Goal: Task Accomplishment & Management: Use online tool/utility

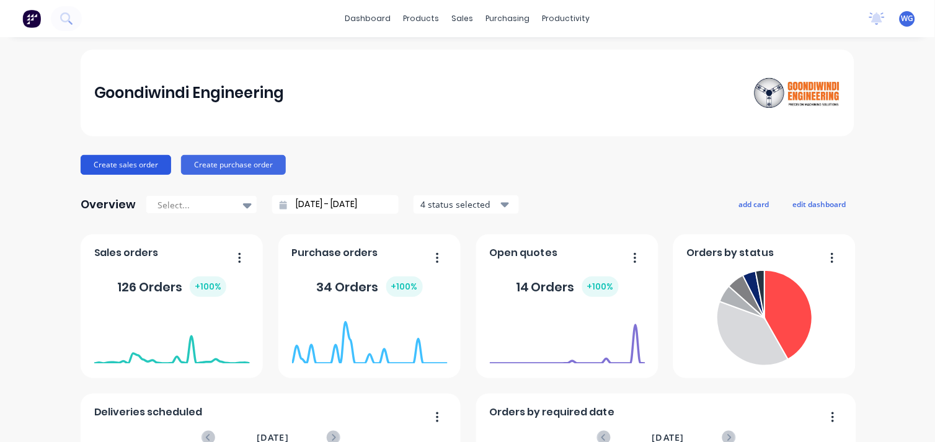
click at [88, 159] on button "Create sales order" at bounding box center [126, 165] width 91 height 20
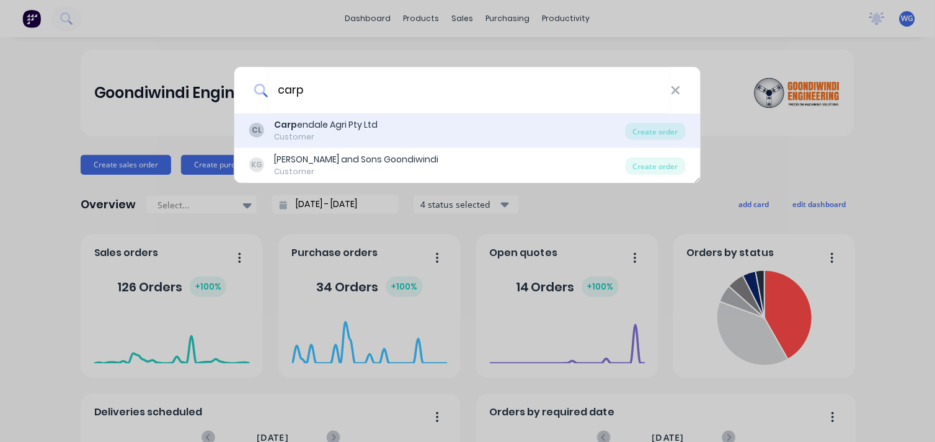
type input "carp"
click at [327, 133] on div "Customer" at bounding box center [326, 136] width 104 height 11
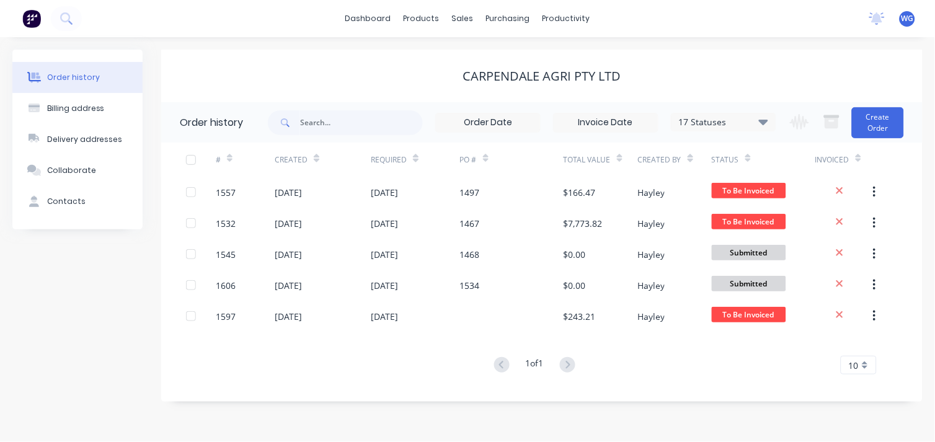
click at [28, 21] on img at bounding box center [31, 18] width 19 height 19
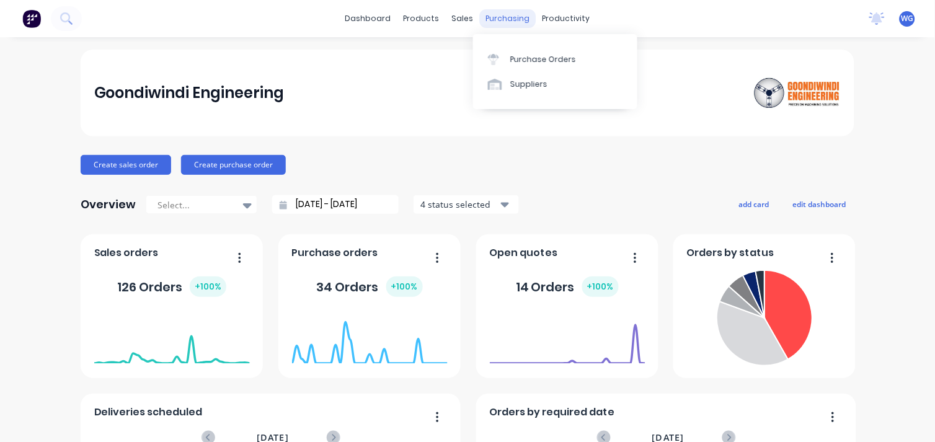
click at [502, 16] on div "purchasing" at bounding box center [508, 18] width 56 height 19
click at [456, 16] on div "sales" at bounding box center [463, 18] width 34 height 19
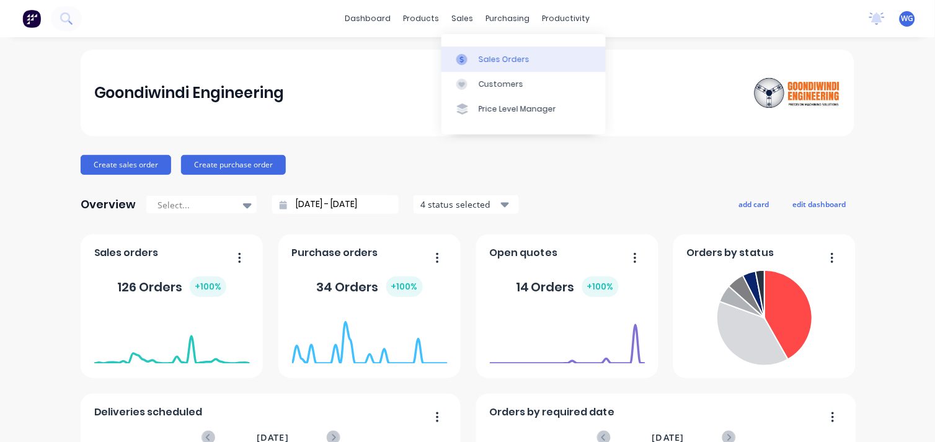
click at [494, 60] on div "Sales Orders" at bounding box center [504, 59] width 51 height 11
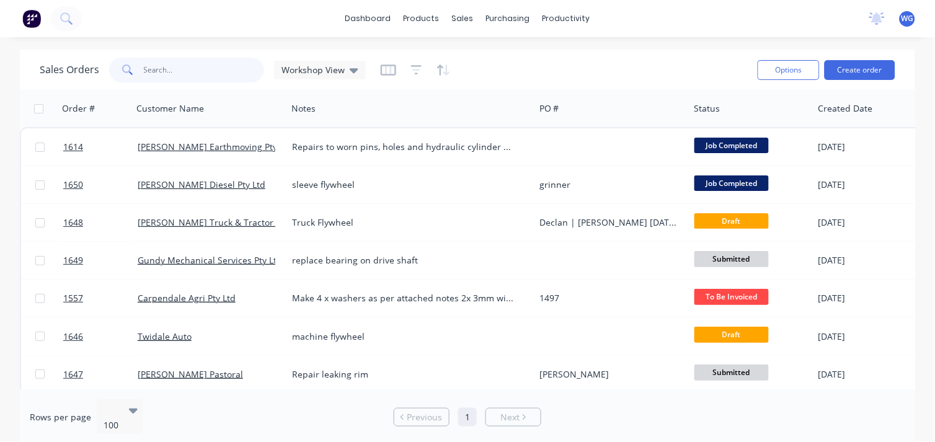
click at [149, 63] on input "text" at bounding box center [204, 70] width 121 height 25
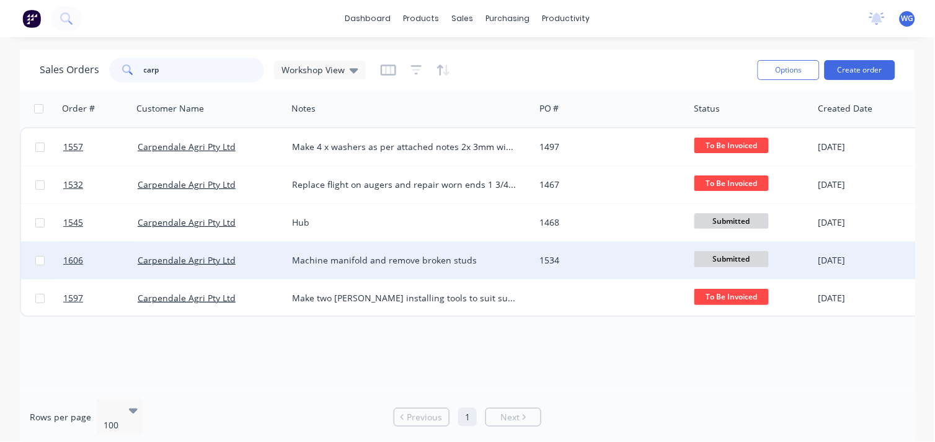
type input "carp"
click at [387, 262] on div "Machine manifold and remove broken studs" at bounding box center [405, 260] width 226 height 12
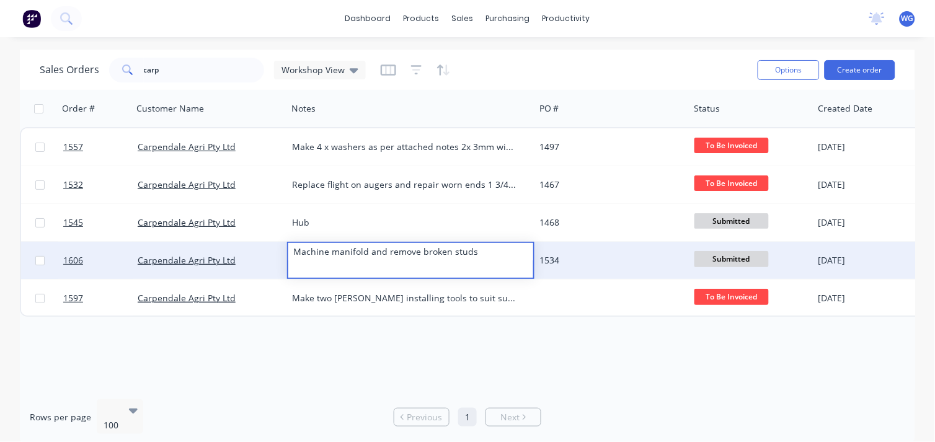
click at [819, 262] on div "[DATE]" at bounding box center [864, 260] width 92 height 12
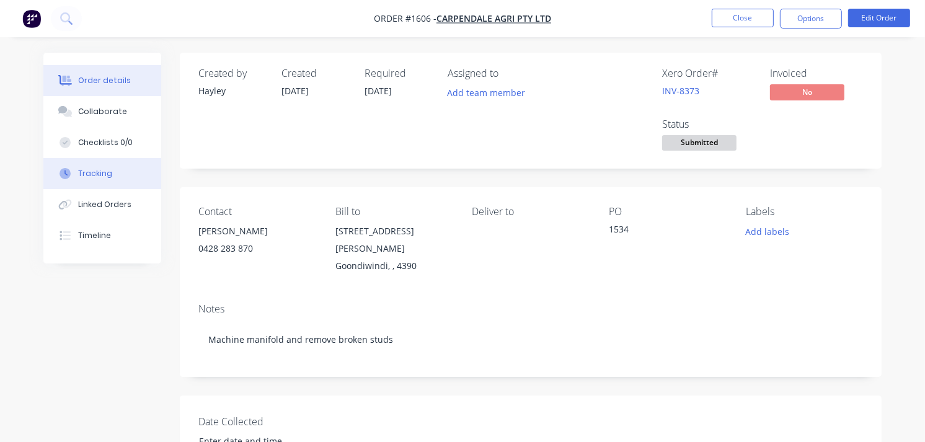
click at [106, 174] on div "Tracking" at bounding box center [95, 173] width 34 height 11
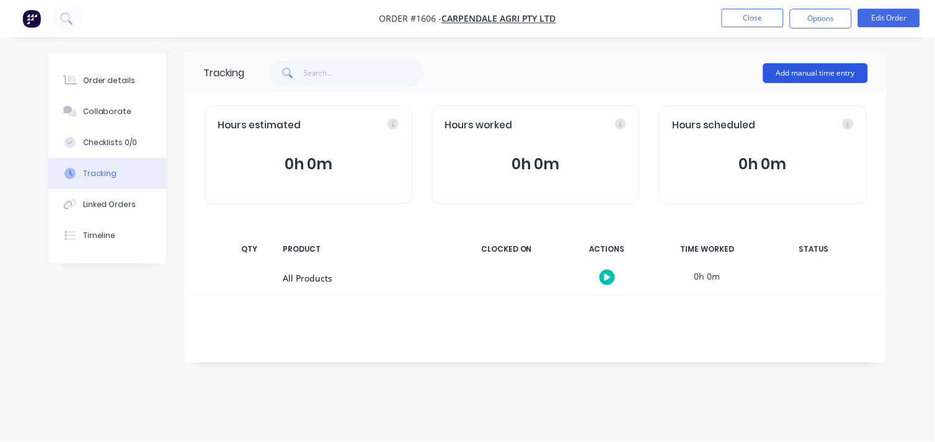
click at [828, 79] on button "Add manual time entry" at bounding box center [815, 73] width 105 height 20
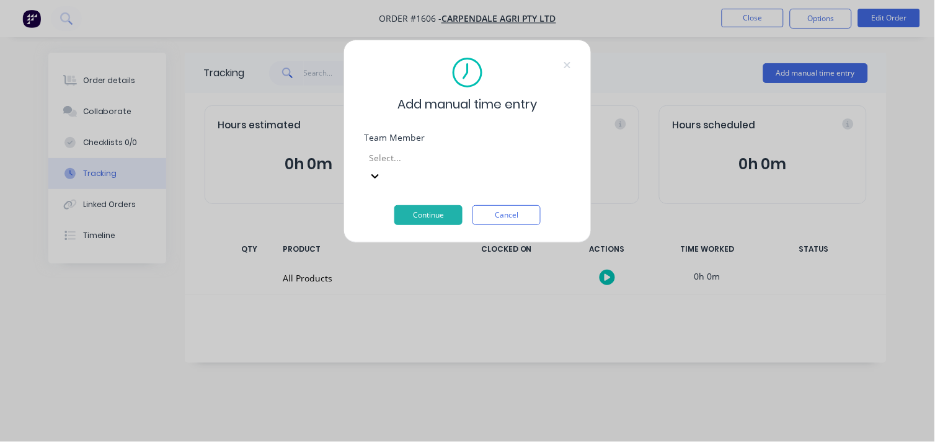
click at [420, 164] on div at bounding box center [457, 158] width 179 height 16
click at [420, 205] on button "Continue" at bounding box center [428, 215] width 68 height 20
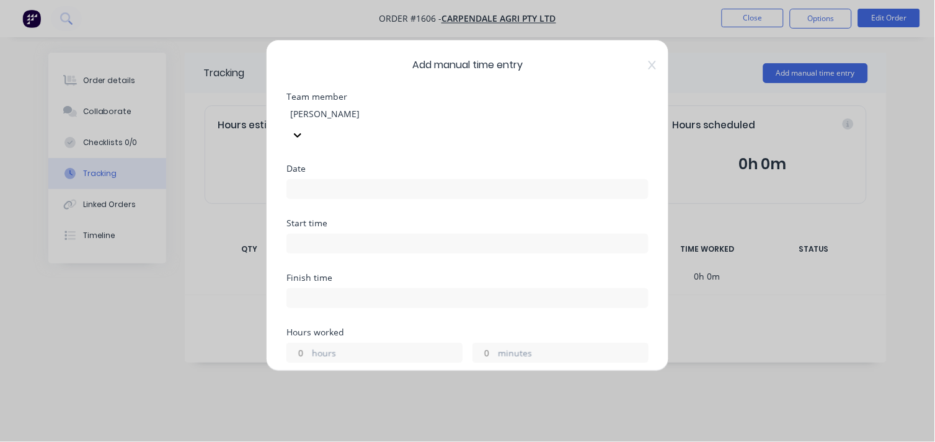
click at [313, 180] on input at bounding box center [467, 189] width 361 height 19
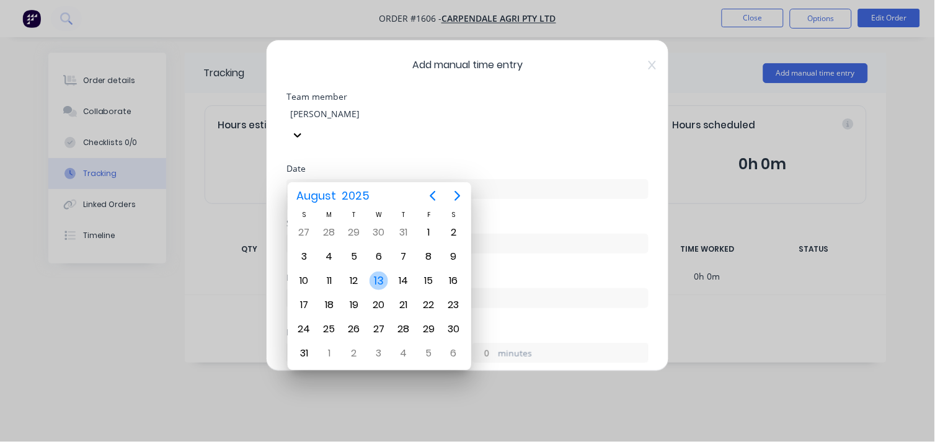
click at [376, 277] on div "13" at bounding box center [379, 281] width 19 height 19
type input "[DATE]"
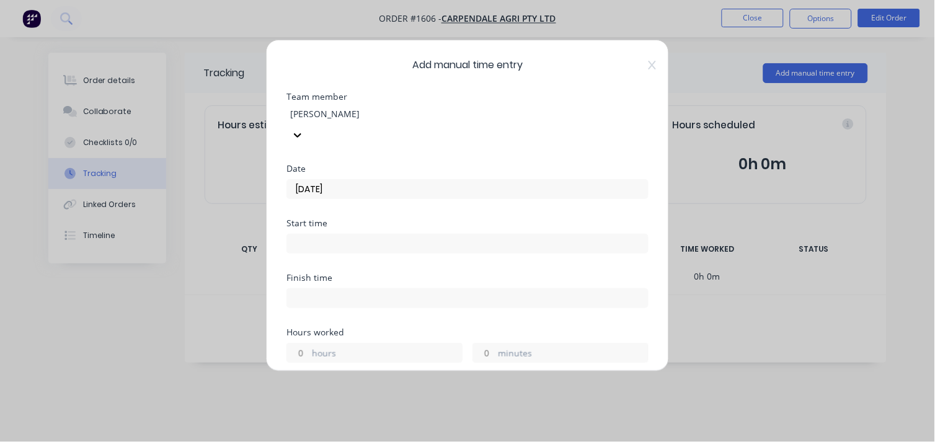
click at [315, 234] on input at bounding box center [467, 243] width 361 height 19
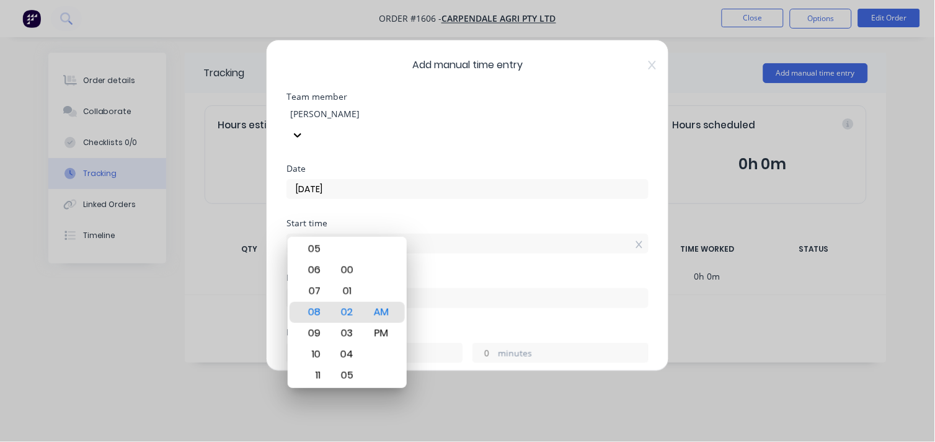
drag, startPoint x: 363, startPoint y: 231, endPoint x: 255, endPoint y: 231, distance: 108.5
click at [255, 231] on div "Add manual time entry Team member [PERSON_NAME] Date [DATE] Start time 08:02 AM…" at bounding box center [467, 221] width 935 height 442
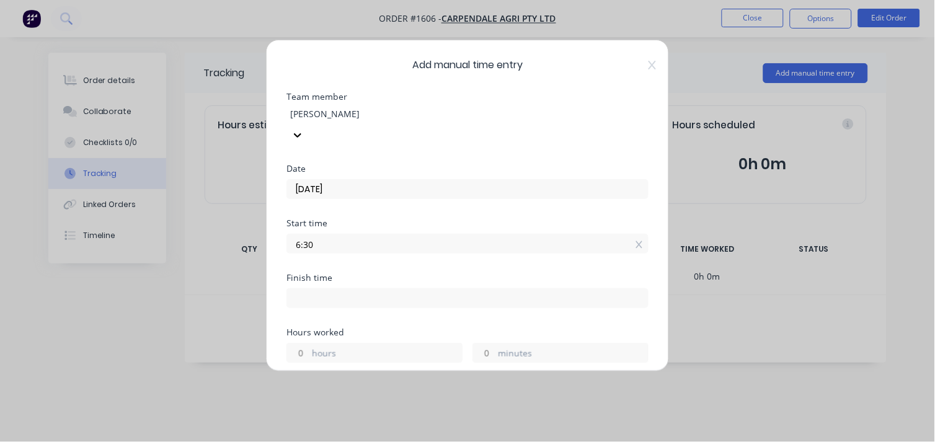
type input "06:30 AM"
click at [351, 289] on input at bounding box center [467, 298] width 361 height 19
type input "08:02 AM"
type input "1"
type input "32"
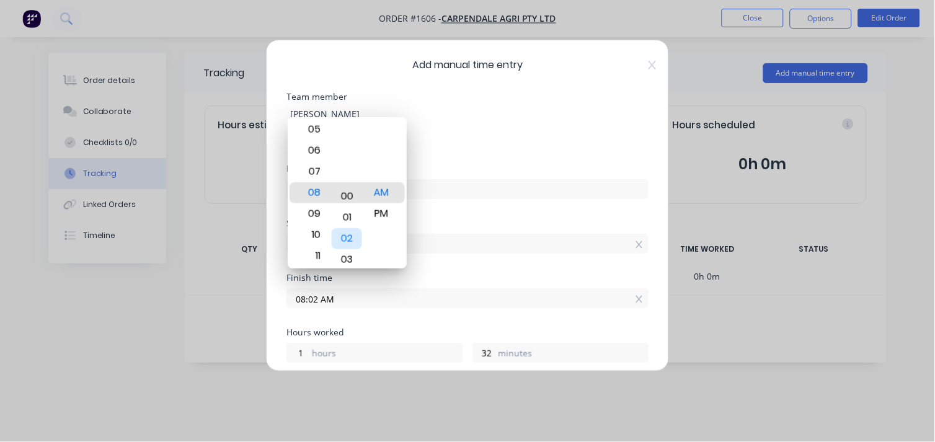
drag, startPoint x: 345, startPoint y: 192, endPoint x: 347, endPoint y: 239, distance: 46.5
click at [347, 239] on div "02" at bounding box center [347, 238] width 30 height 21
type input "08:00 AM"
type input "30"
click at [461, 219] on div "Start time 06:30 AM" at bounding box center [468, 236] width 362 height 35
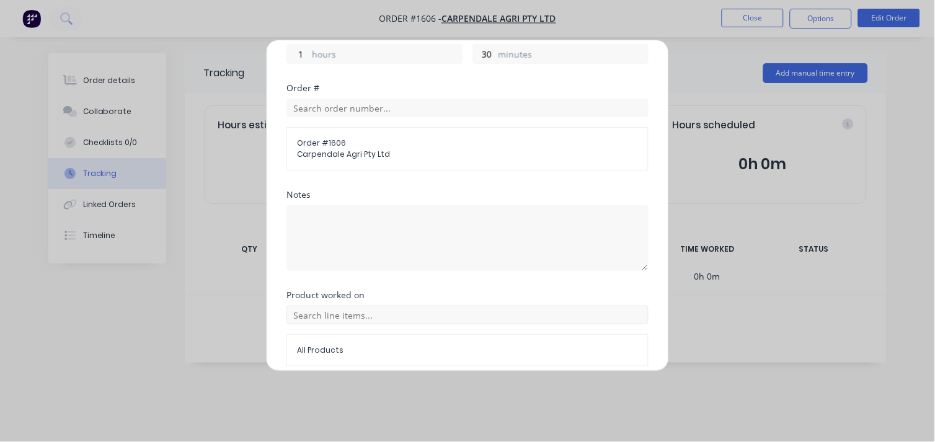
scroll to position [333, 0]
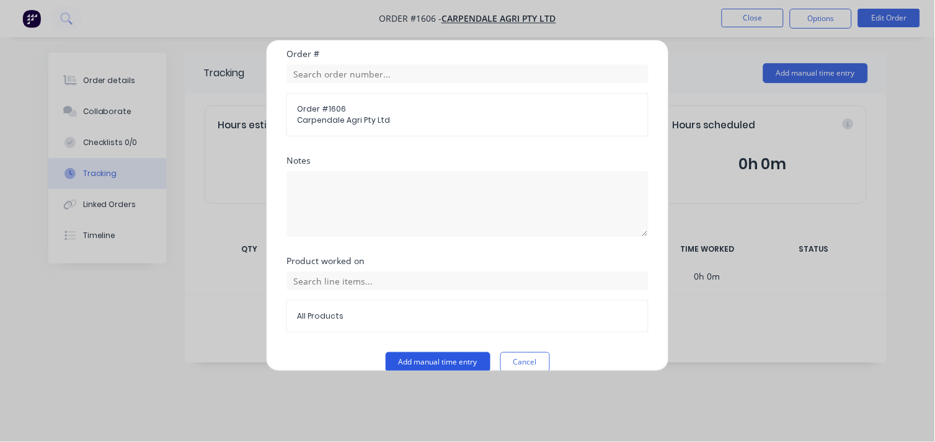
click at [435, 352] on button "Add manual time entry" at bounding box center [438, 362] width 105 height 20
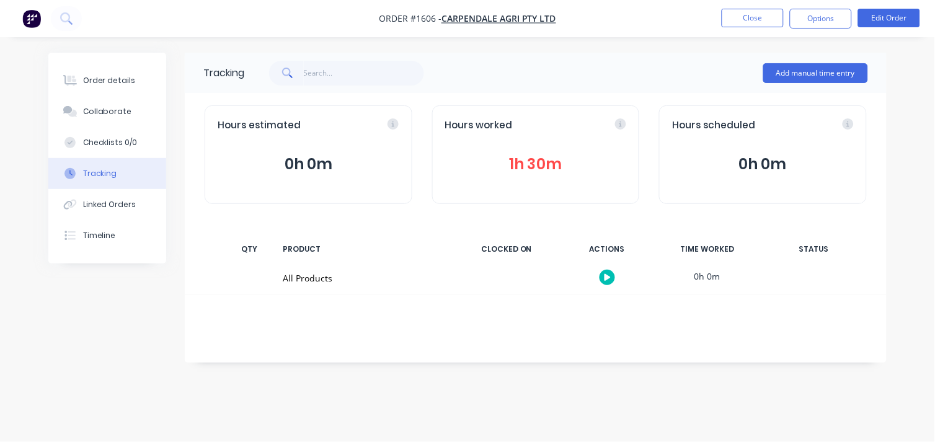
click at [36, 22] on img "button" at bounding box center [31, 18] width 19 height 19
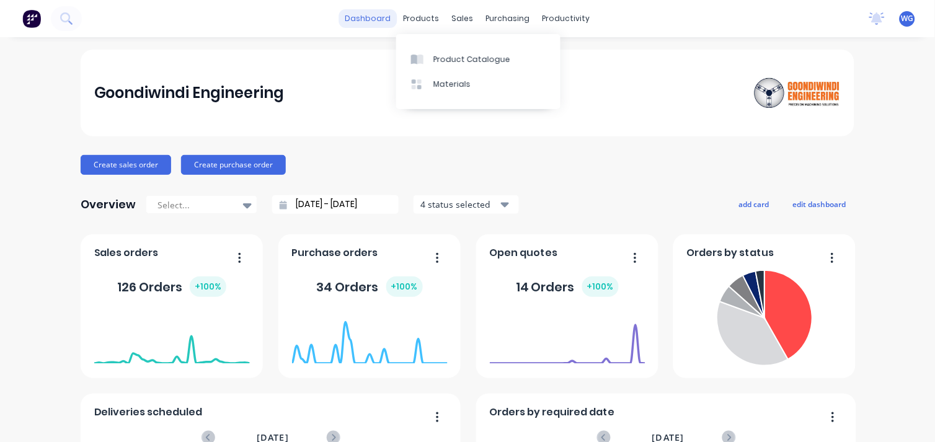
click at [366, 16] on link "dashboard" at bounding box center [368, 18] width 58 height 19
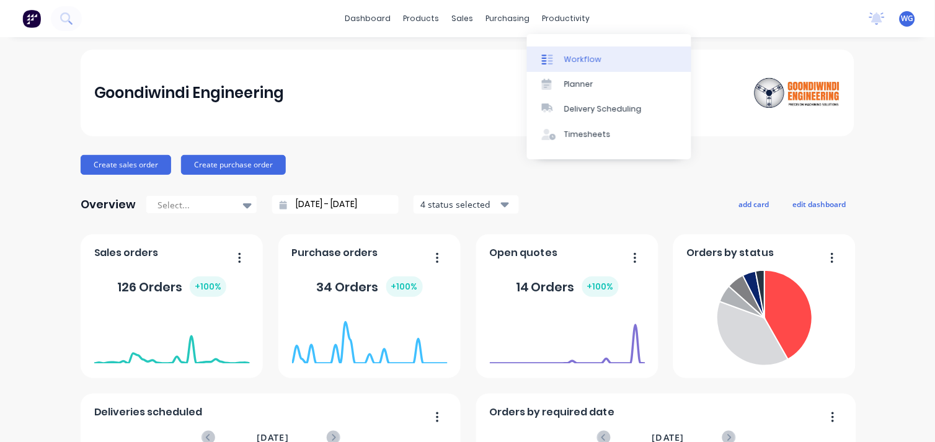
click at [571, 54] on div "Workflow" at bounding box center [582, 59] width 37 height 11
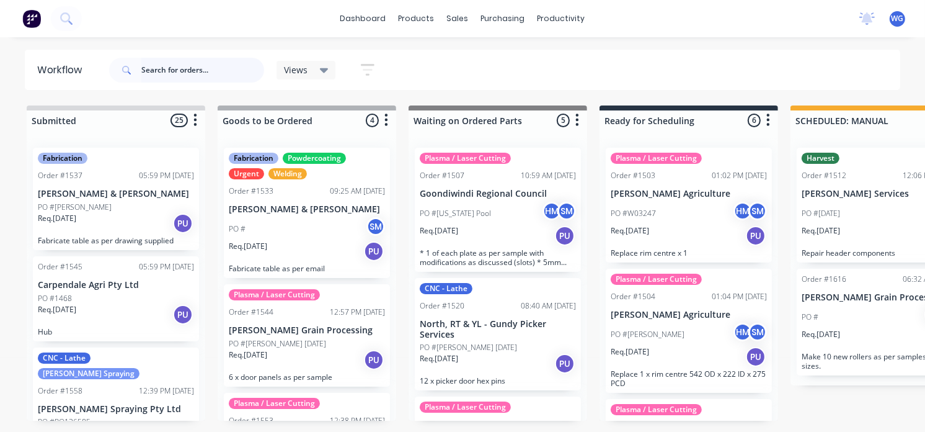
click at [195, 70] on input "text" at bounding box center [202, 70] width 123 height 25
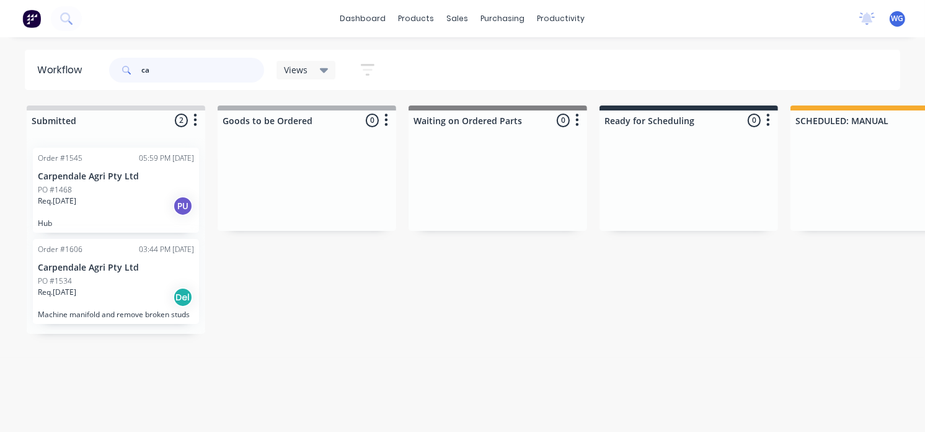
type input "c"
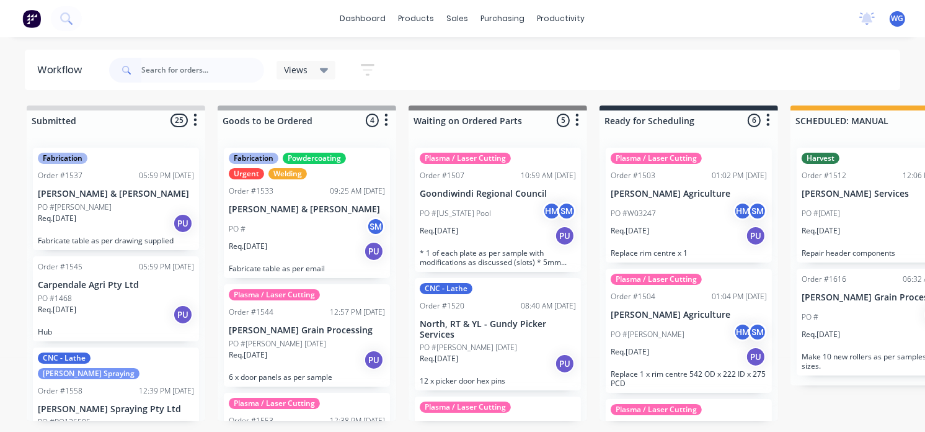
click at [26, 15] on img at bounding box center [31, 18] width 19 height 19
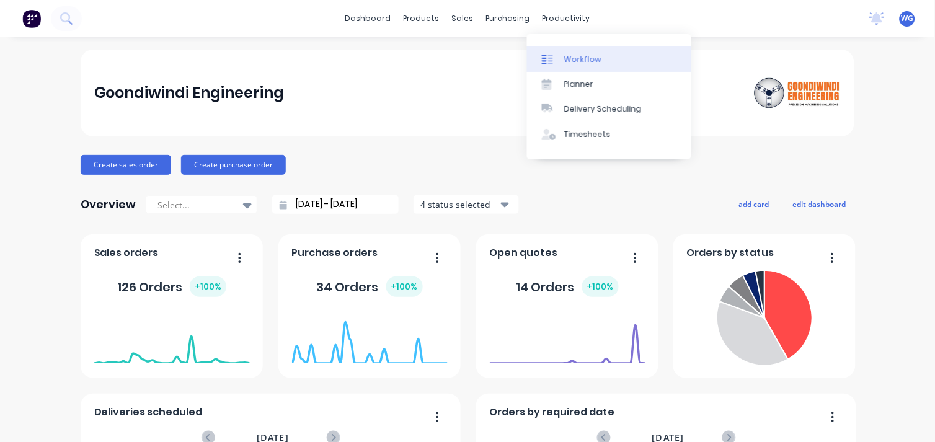
click at [561, 58] on link "Workflow" at bounding box center [609, 59] width 164 height 25
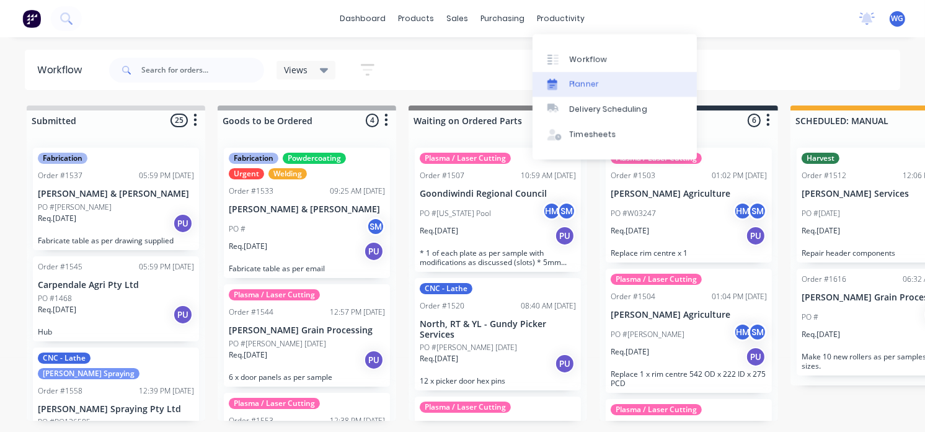
click at [571, 79] on div "Planner" at bounding box center [584, 84] width 29 height 11
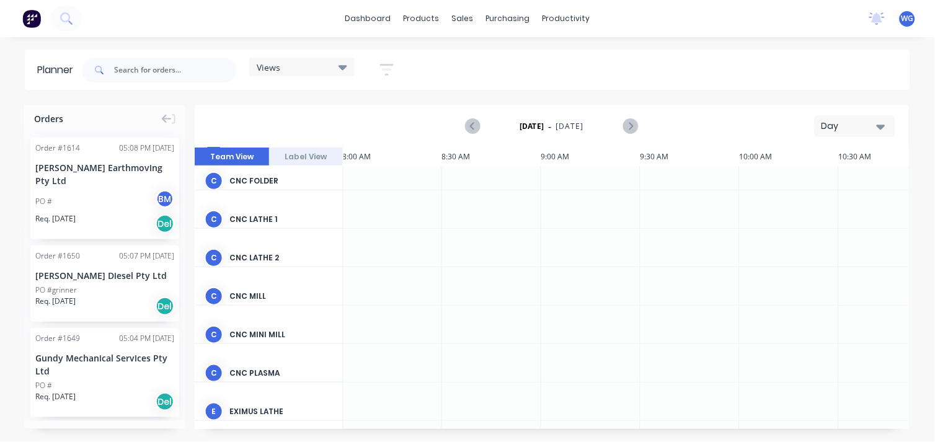
scroll to position [0, 398]
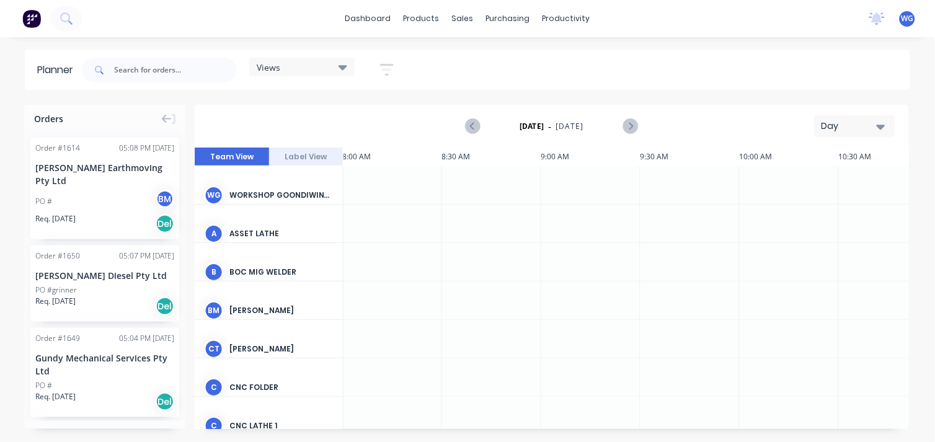
click at [298, 153] on button "Label View" at bounding box center [306, 157] width 74 height 19
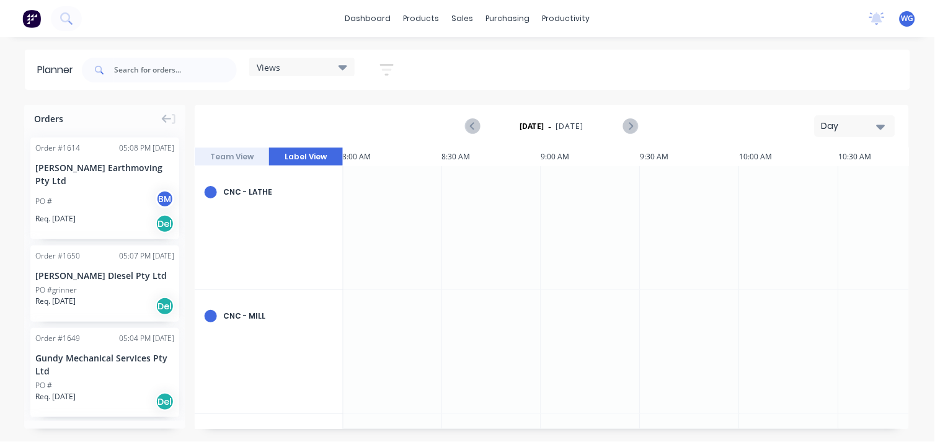
click at [234, 159] on button "Team View" at bounding box center [232, 157] width 74 height 19
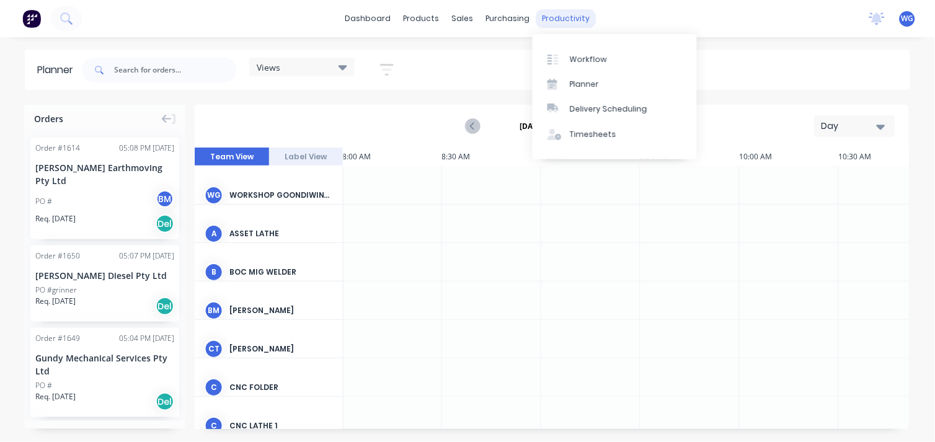
click at [556, 20] on div "productivity" at bounding box center [566, 18] width 60 height 19
click at [577, 61] on div "Workflow" at bounding box center [588, 59] width 37 height 11
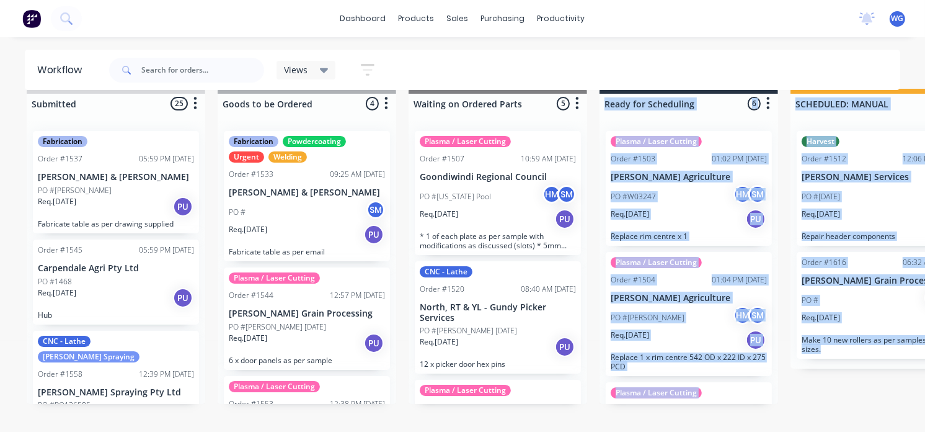
scroll to position [50, 0]
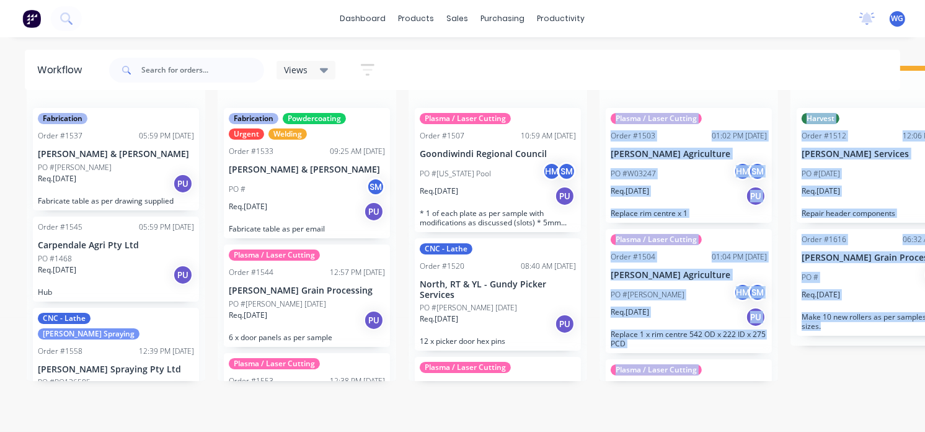
drag, startPoint x: 855, startPoint y: 411, endPoint x: 584, endPoint y: 420, distance: 271.2
drag, startPoint x: 584, startPoint y: 420, endPoint x: 840, endPoint y: 398, distance: 257.0
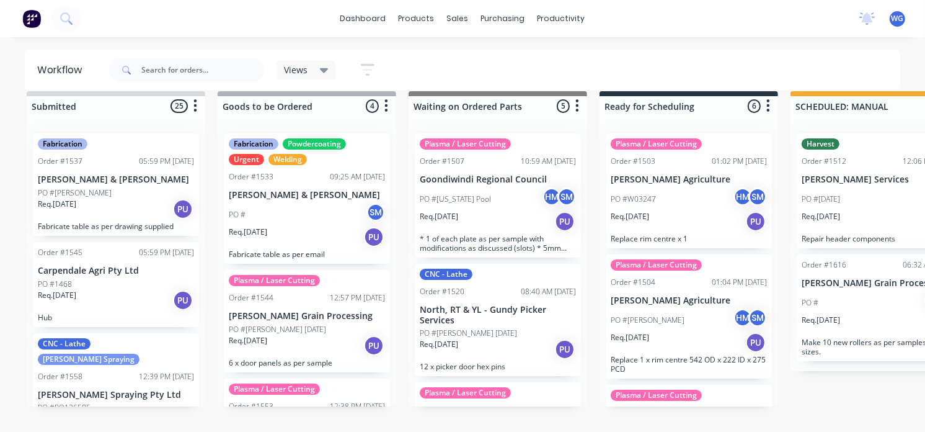
scroll to position [0, 0]
